Goal: Information Seeking & Learning: Learn about a topic

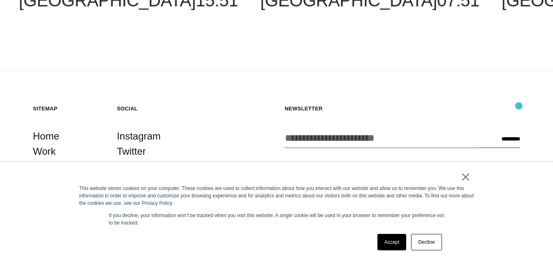
scroll to position [1991, 0]
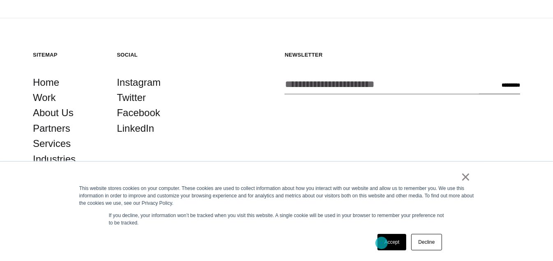
click at [382, 170] on link "Accept" at bounding box center [391, 242] width 29 height 16
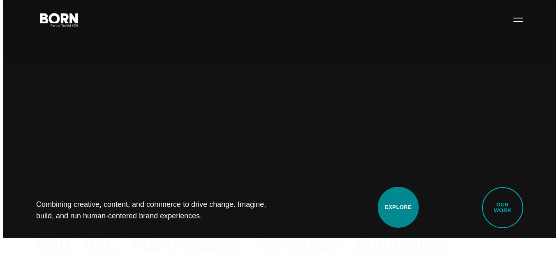
scroll to position [0, 0]
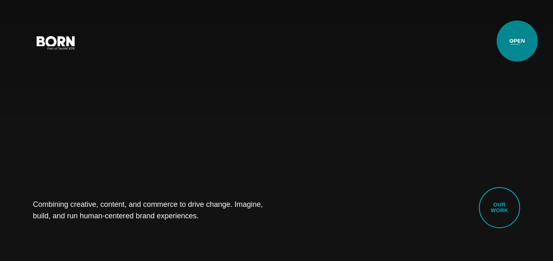
click at [485, 41] on button "Primary Menu" at bounding box center [515, 42] width 20 height 17
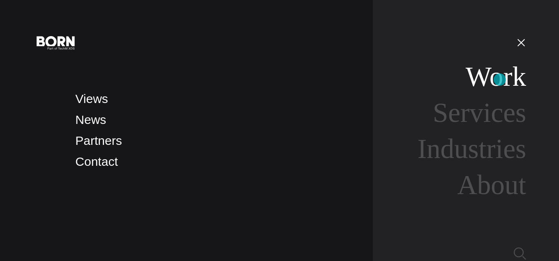
click at [485, 80] on link "Work" at bounding box center [496, 76] width 60 height 30
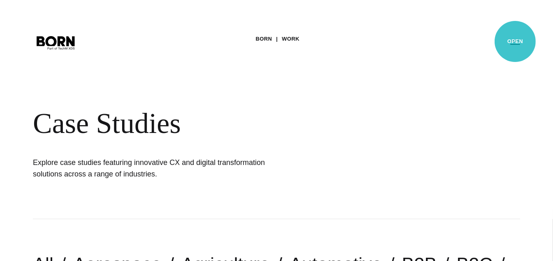
click at [515, 42] on button "Primary Menu" at bounding box center [515, 42] width 20 height 17
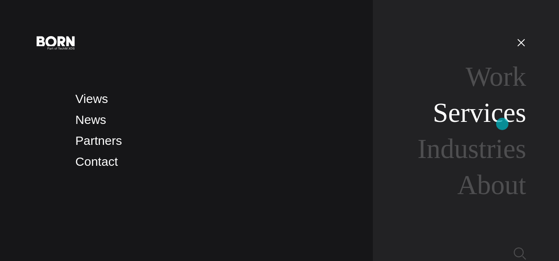
click at [502, 124] on link "Services" at bounding box center [479, 112] width 93 height 30
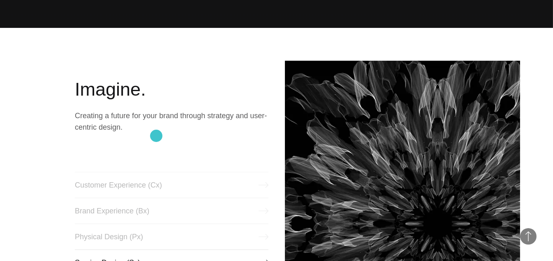
scroll to position [247, 0]
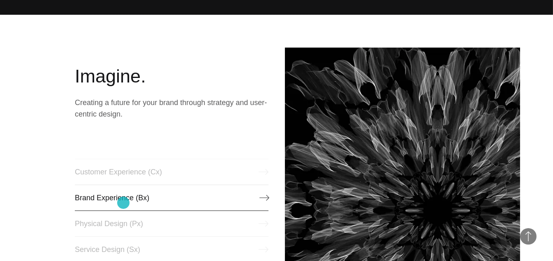
click at [123, 203] on link "Brand Experience (Bx)" at bounding box center [171, 198] width 193 height 26
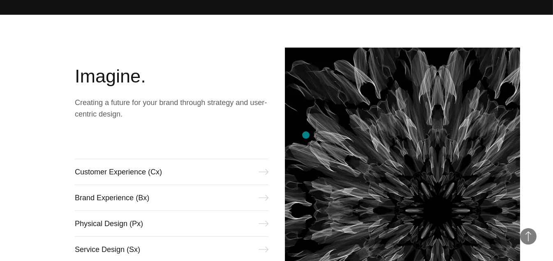
scroll to position [370, 0]
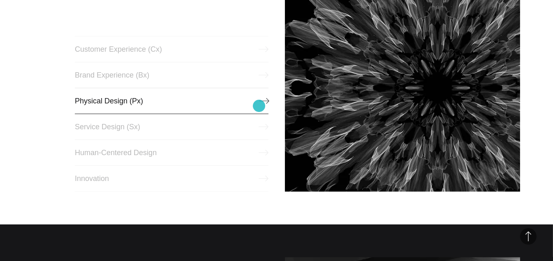
click at [259, 106] on link "Physical Design (Px)" at bounding box center [171, 101] width 193 height 26
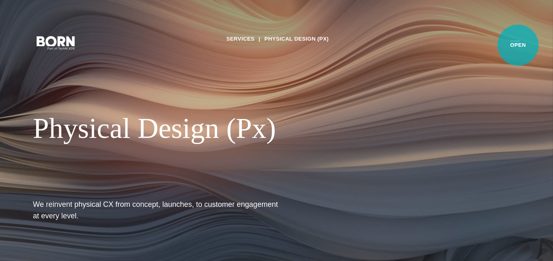
click at [517, 45] on button "Primary Menu" at bounding box center [515, 42] width 20 height 17
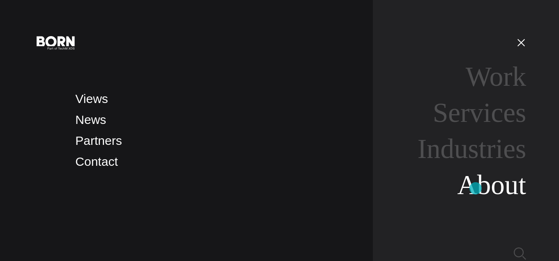
click at [476, 189] on link "About" at bounding box center [491, 185] width 69 height 30
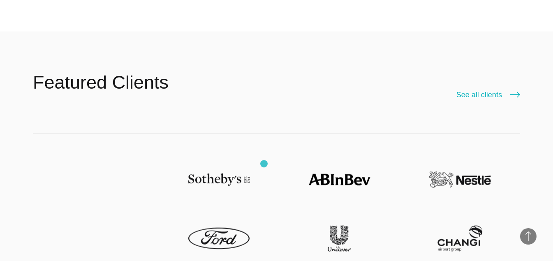
scroll to position [1768, 0]
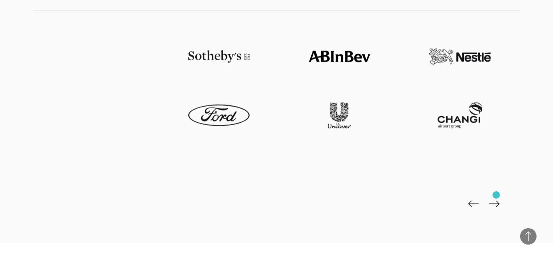
click at [496, 201] on img at bounding box center [494, 204] width 11 height 7
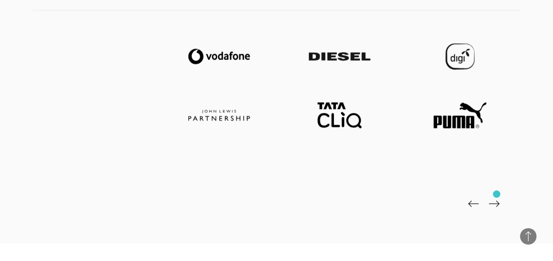
click at [497, 201] on img at bounding box center [494, 204] width 11 height 7
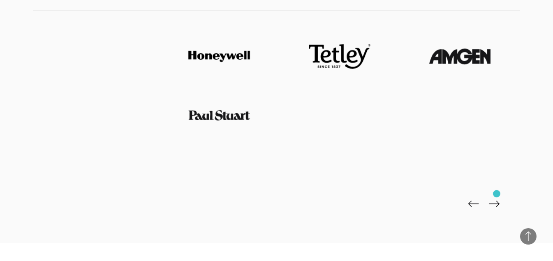
click at [497, 201] on img at bounding box center [494, 204] width 11 height 7
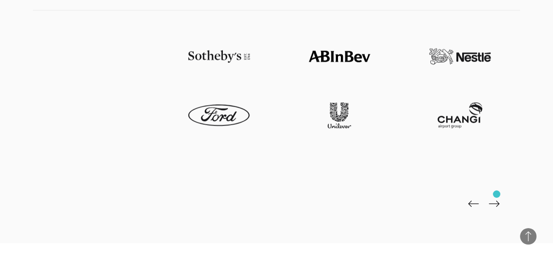
click at [497, 201] on img at bounding box center [494, 204] width 11 height 7
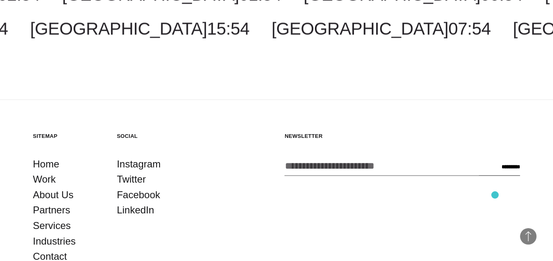
scroll to position [2650, 0]
